Goal: Connect with others: Connect with other users

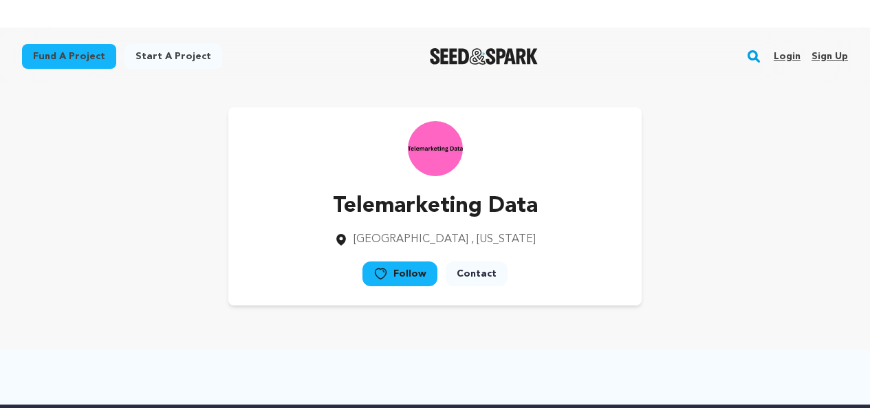
click at [823, 54] on link "Sign up" at bounding box center [830, 56] width 36 height 22
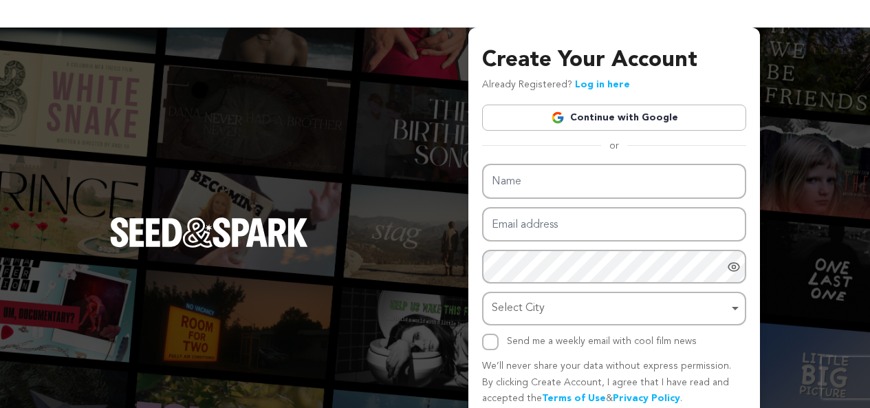
click at [609, 125] on link "Continue with Google" at bounding box center [614, 118] width 264 height 26
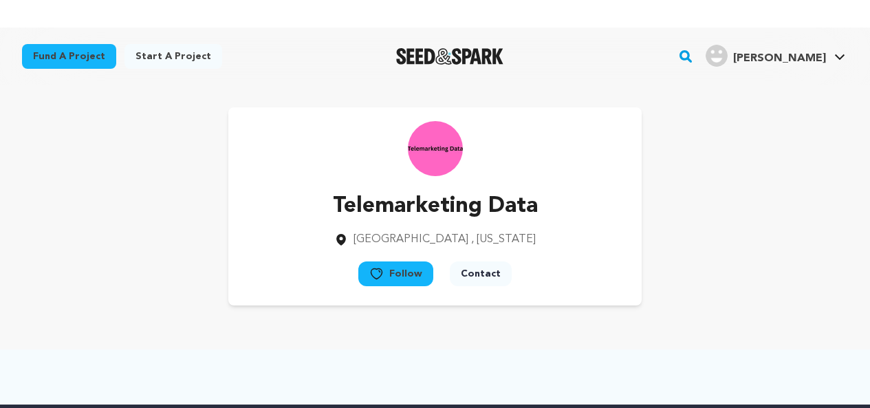
click at [728, 63] on img "Luna B.'s Profile" at bounding box center [717, 56] width 22 height 22
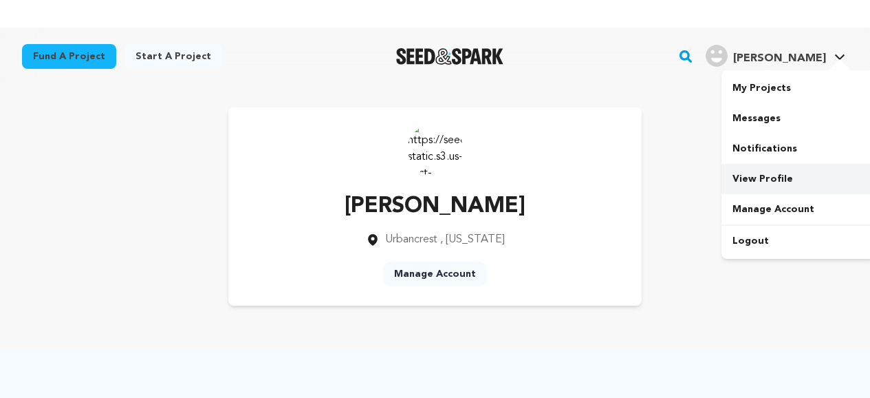
click at [757, 174] on link "View Profile" at bounding box center [798, 179] width 154 height 30
